Goal: Find specific fact: Find specific fact

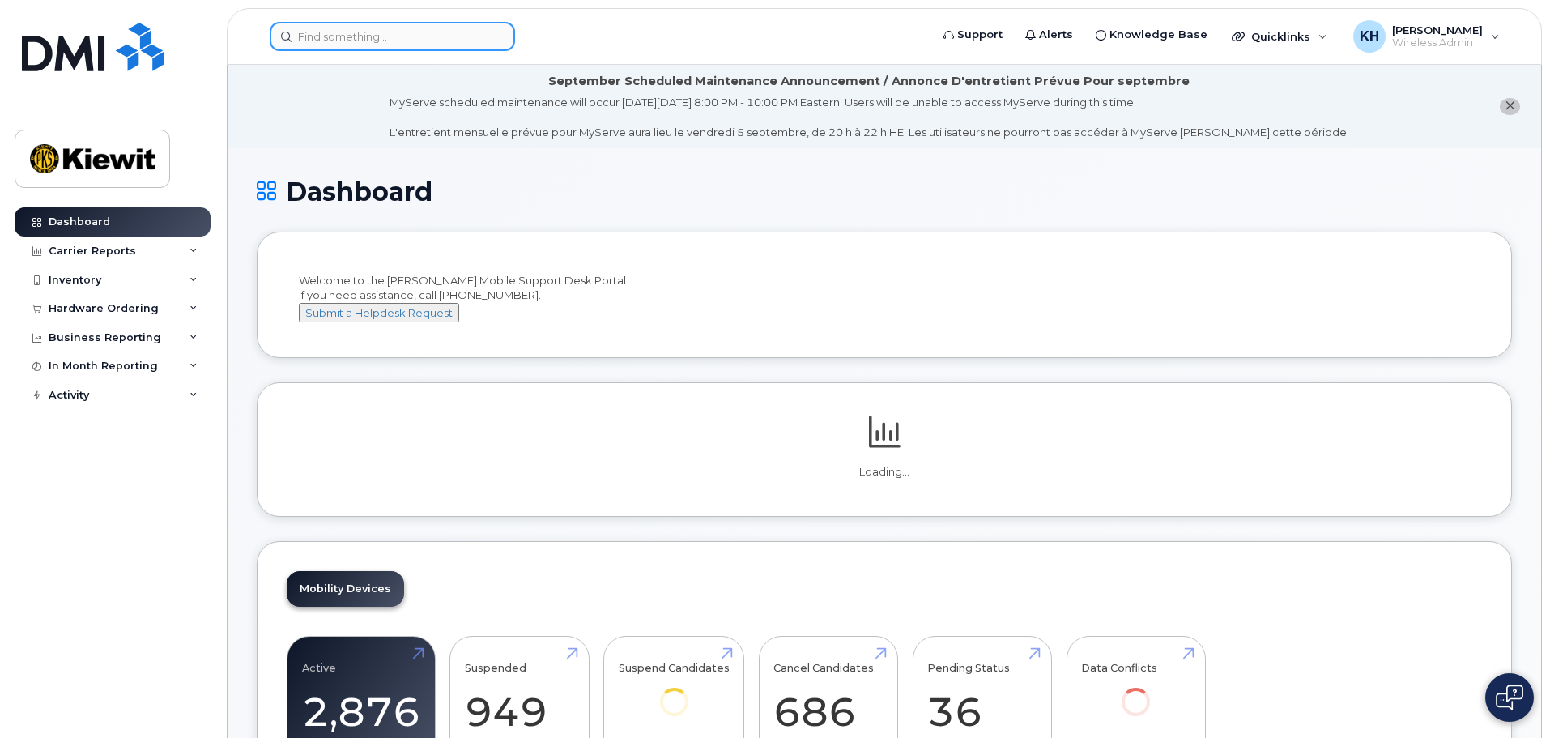
click at [454, 34] on input at bounding box center [392, 36] width 245 height 29
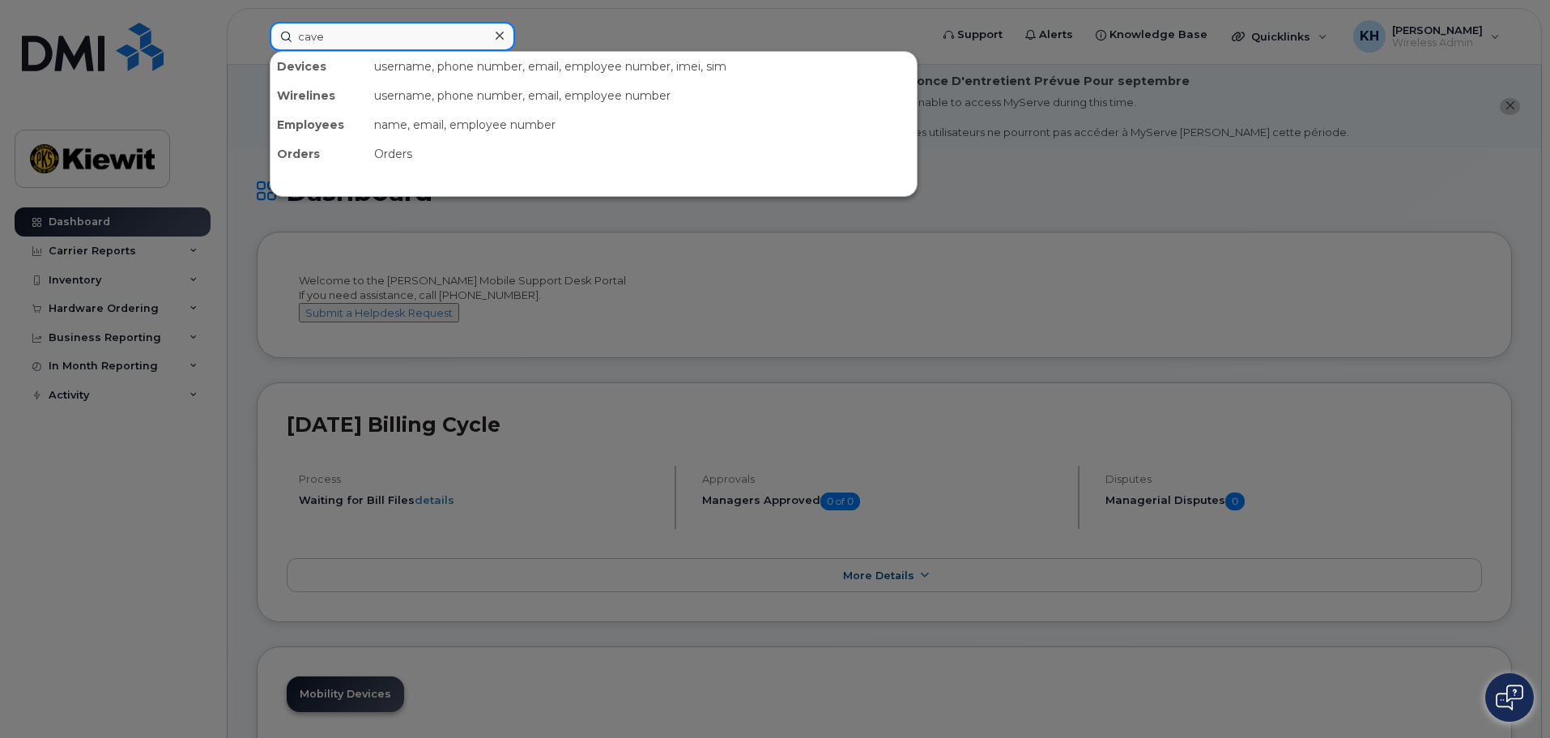
type input "cave"
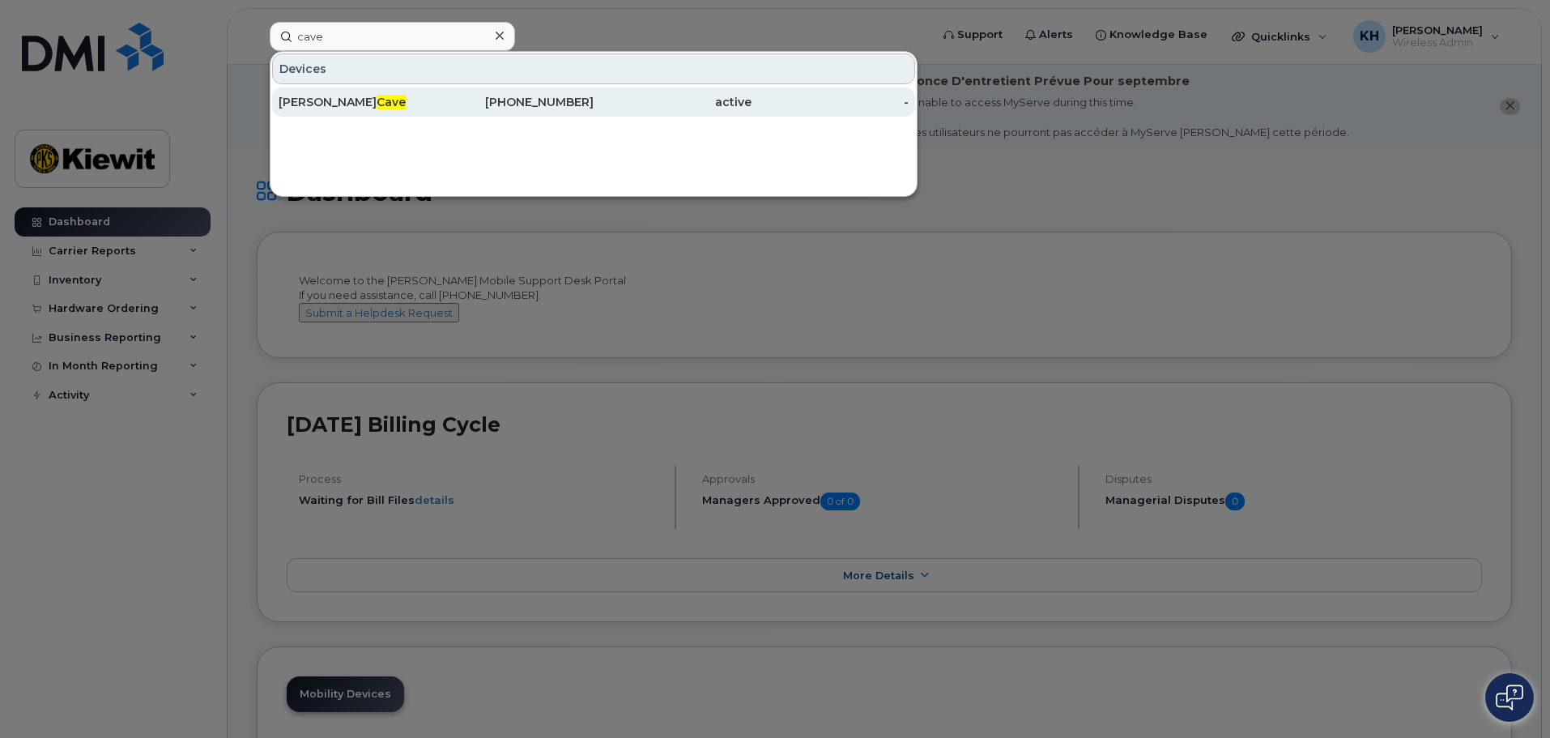
click at [346, 95] on div "Stephen Cave" at bounding box center [358, 102] width 158 height 16
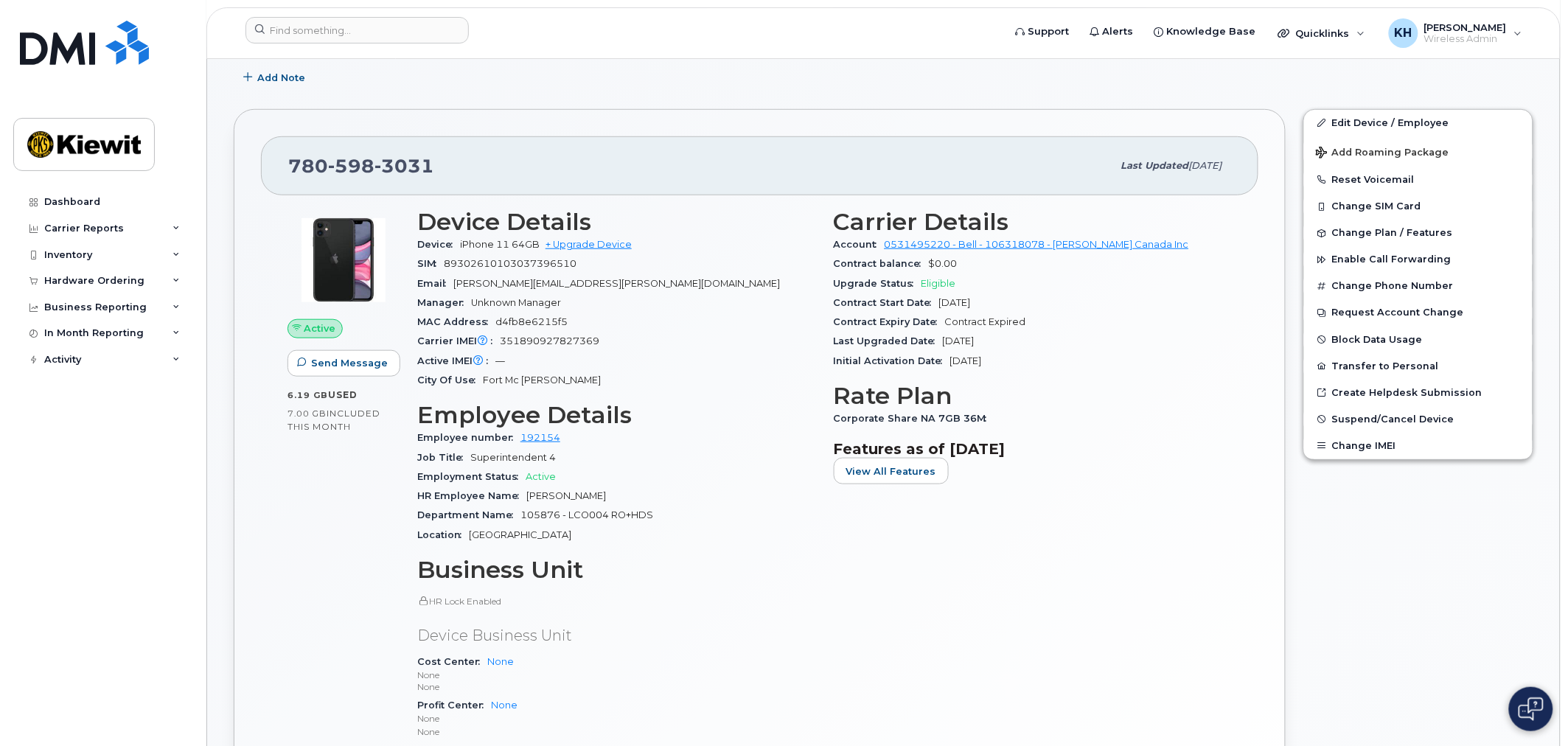
scroll to position [328, 0]
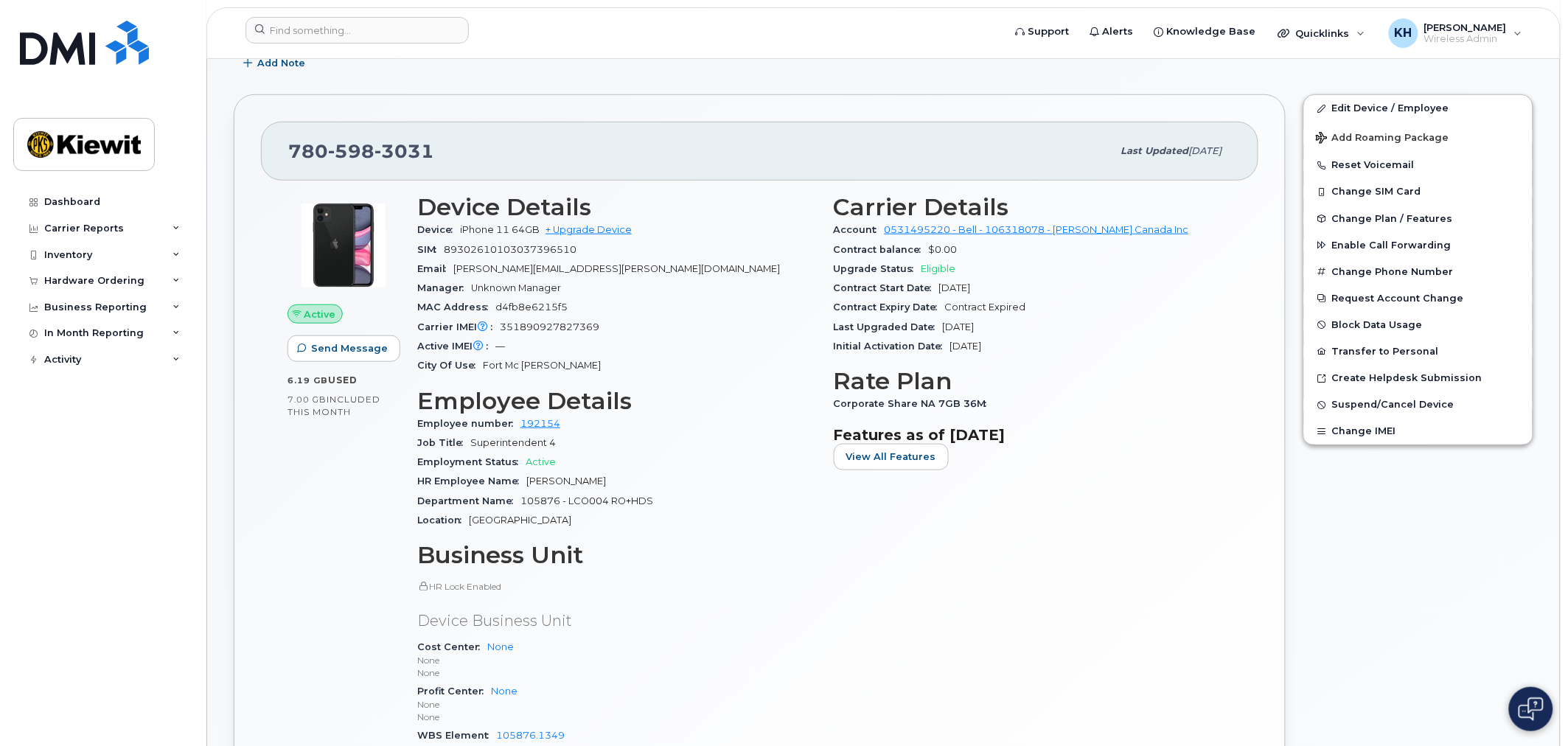
click at [541, 327] on span "351890927827369" at bounding box center [549, 327] width 99 height 11
copy span "351890927827369"
click at [669, 303] on div "MAC Address d4fb8e6215f5" at bounding box center [616, 307] width 399 height 19
